Goal: Navigation & Orientation: Understand site structure

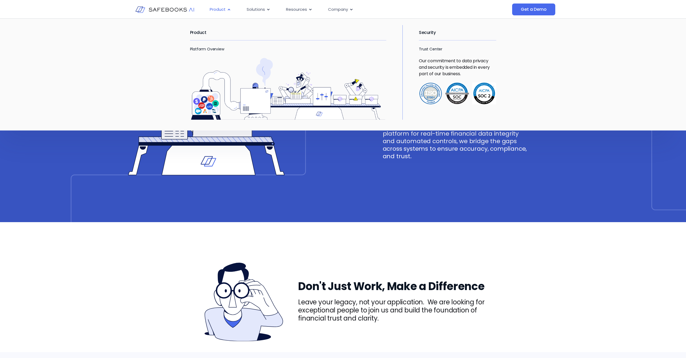
click at [215, 9] on span "Product" at bounding box center [218, 9] width 16 height 6
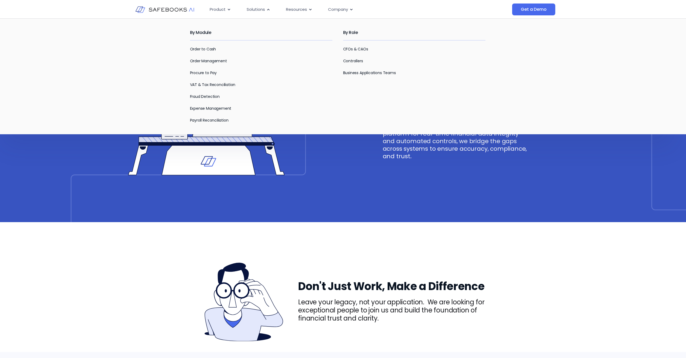
click at [487, 28] on div "By Role CFOs & CAOs Controllers Business Applications Teams" at bounding box center [419, 74] width 153 height 98
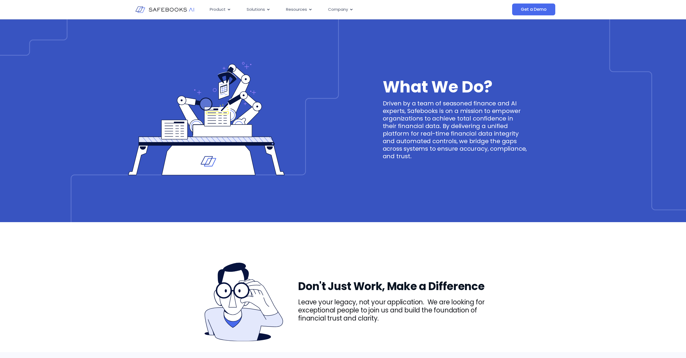
click at [160, 10] on img at bounding box center [164, 9] width 59 height 17
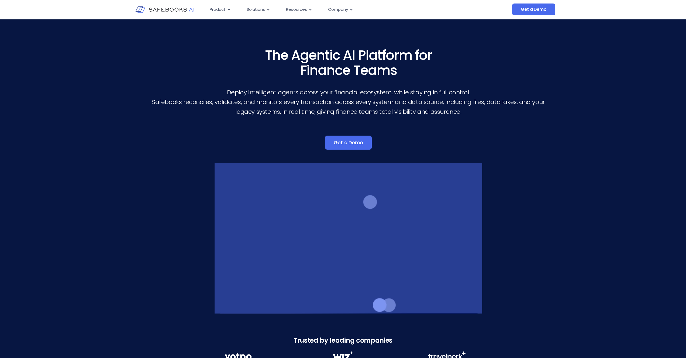
scroll to position [5, 0]
